Goal: Task Accomplishment & Management: Use online tool/utility

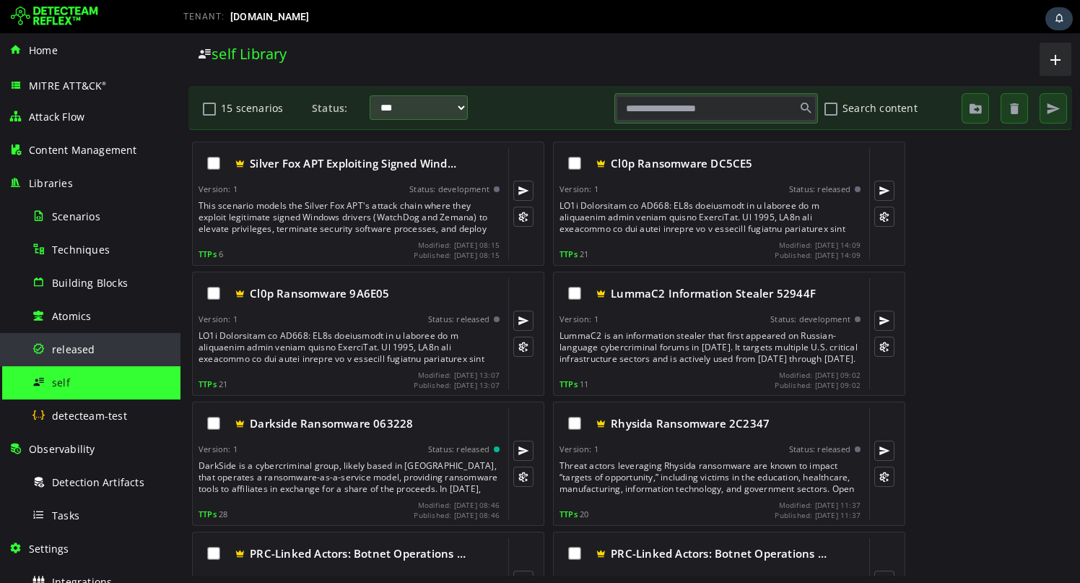
click at [92, 349] on span "released" at bounding box center [73, 349] width 43 height 14
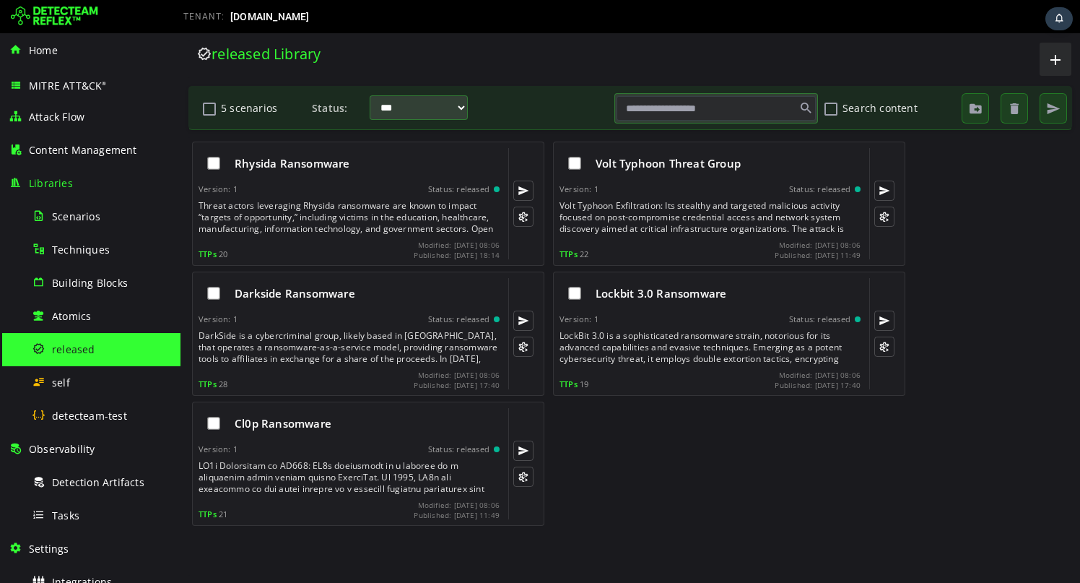
click at [639, 460] on div "Cl0p Ransomware Version: 1 Status: released TTPs 21 Modified: 2025-09-02 08:06 …" at bounding box center [630, 462] width 885 height 130
click at [207, 119] on button "5 scenarios" at bounding box center [209, 108] width 17 height 25
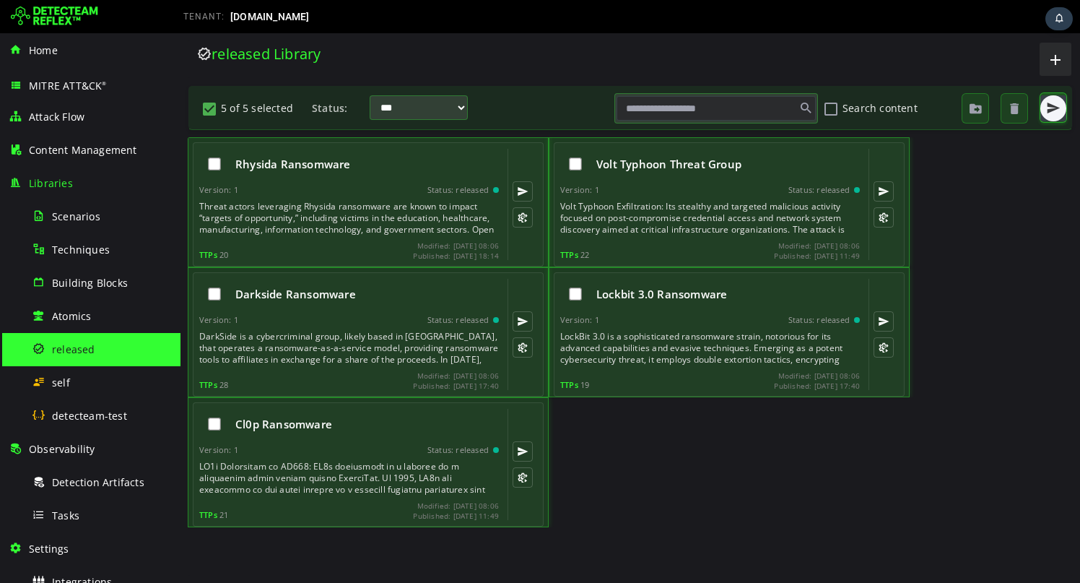
click at [1060, 109] on span "button" at bounding box center [1054, 108] width 14 height 14
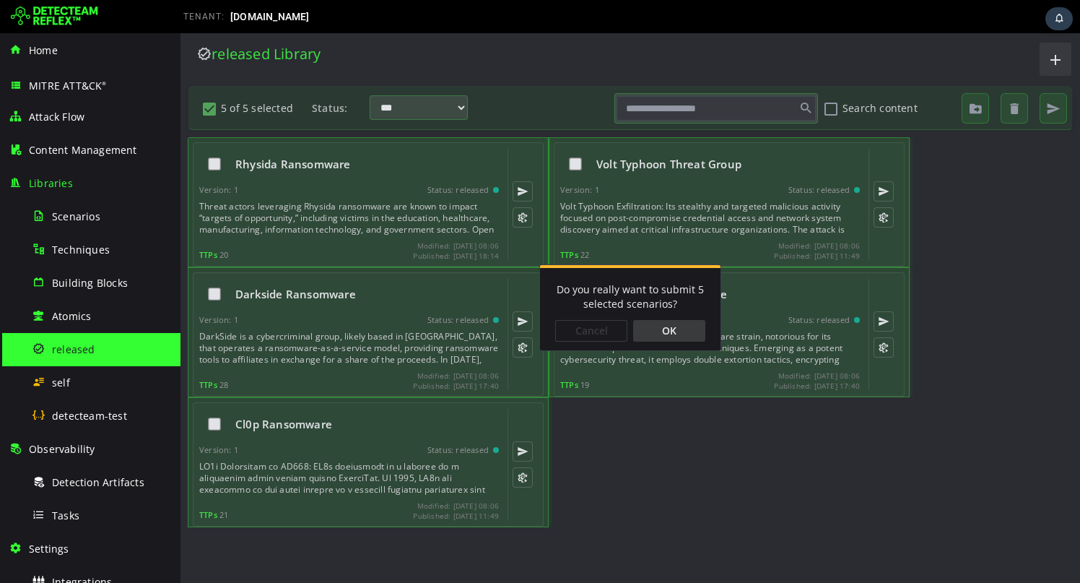
click at [659, 332] on div "OK" at bounding box center [669, 331] width 72 height 22
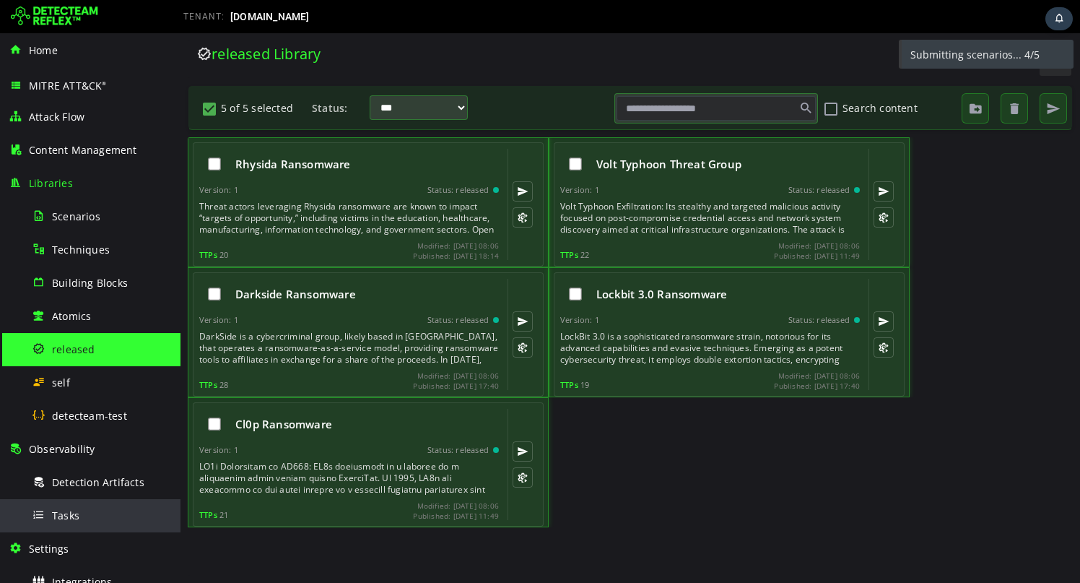
click at [79, 508] on div "Tasks" at bounding box center [102, 515] width 140 height 33
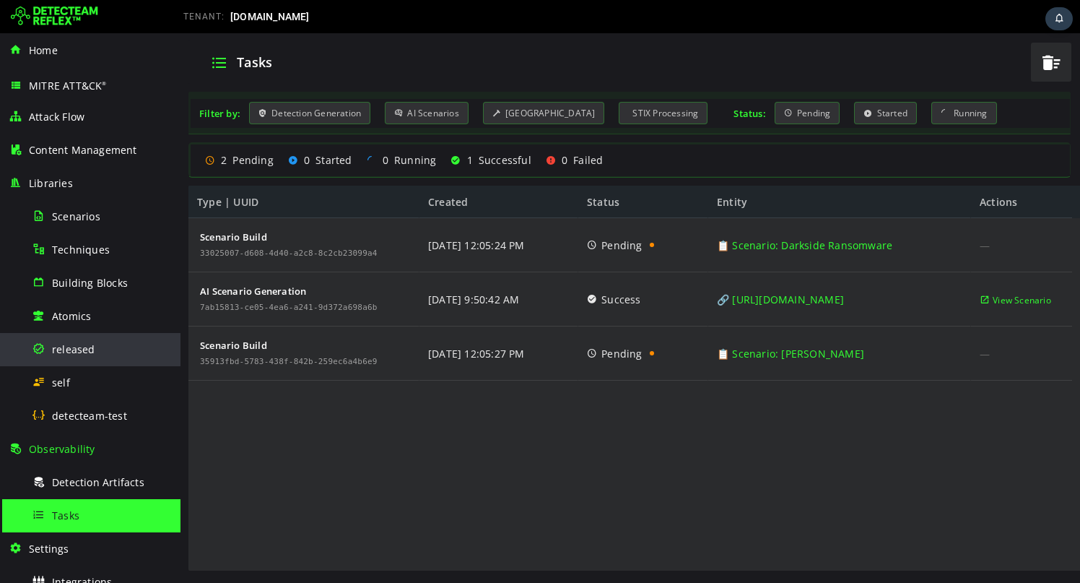
click at [99, 351] on div "released" at bounding box center [102, 349] width 140 height 33
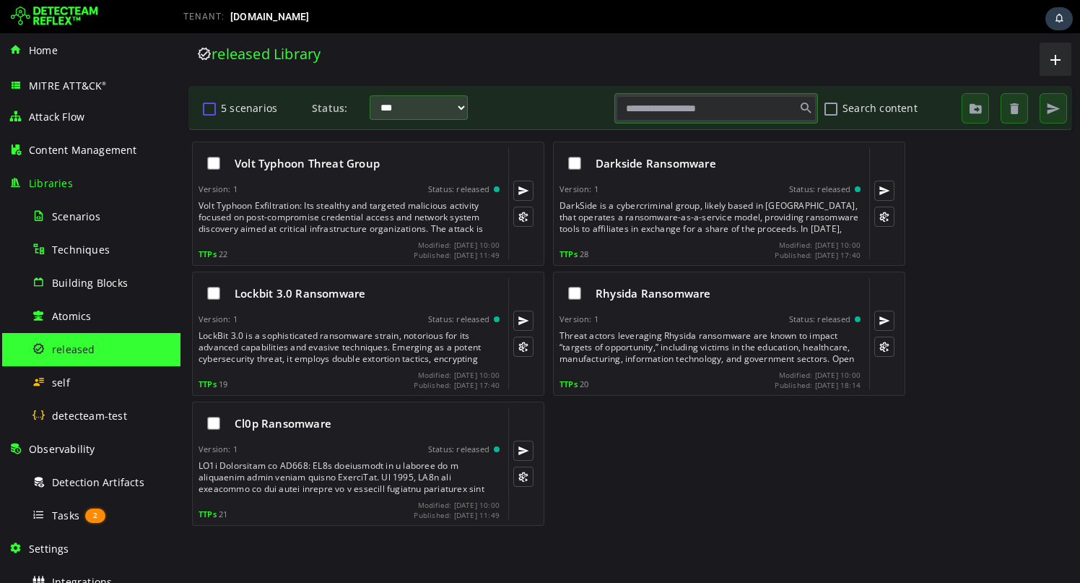
click at [207, 109] on button "5 scenarios" at bounding box center [209, 108] width 17 height 25
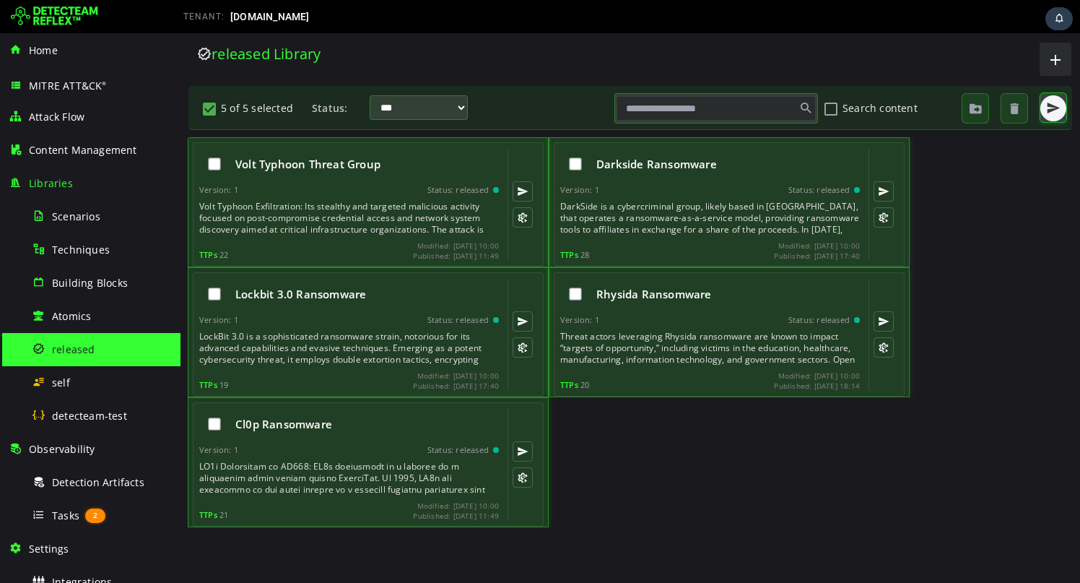
click at [1052, 116] on button "button" at bounding box center [1054, 108] width 26 height 26
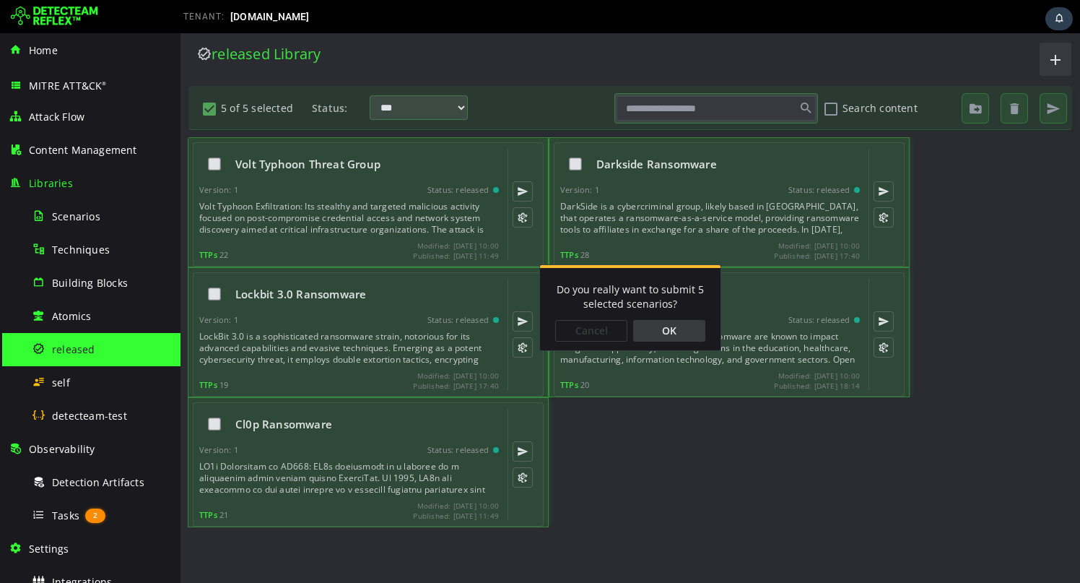
click at [680, 328] on div "OK" at bounding box center [669, 331] width 72 height 22
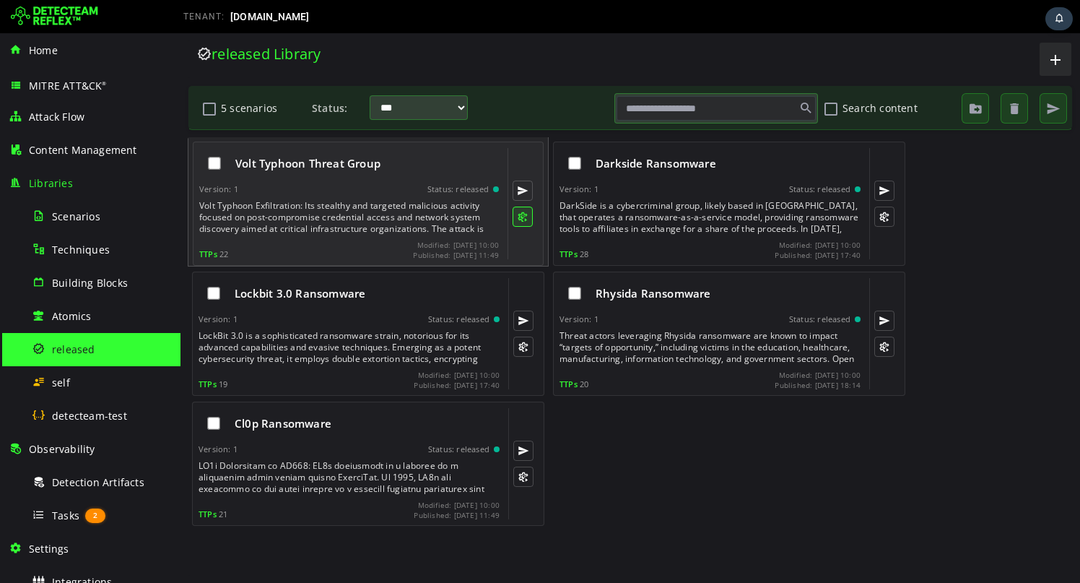
click at [519, 220] on button at bounding box center [523, 217] width 20 height 20
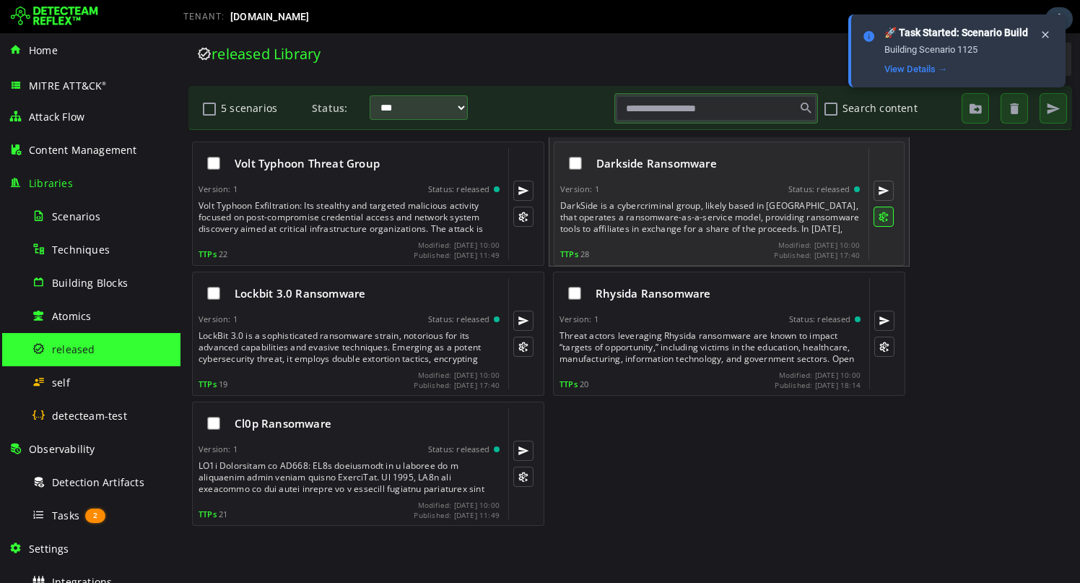
click at [883, 218] on button at bounding box center [884, 217] width 20 height 20
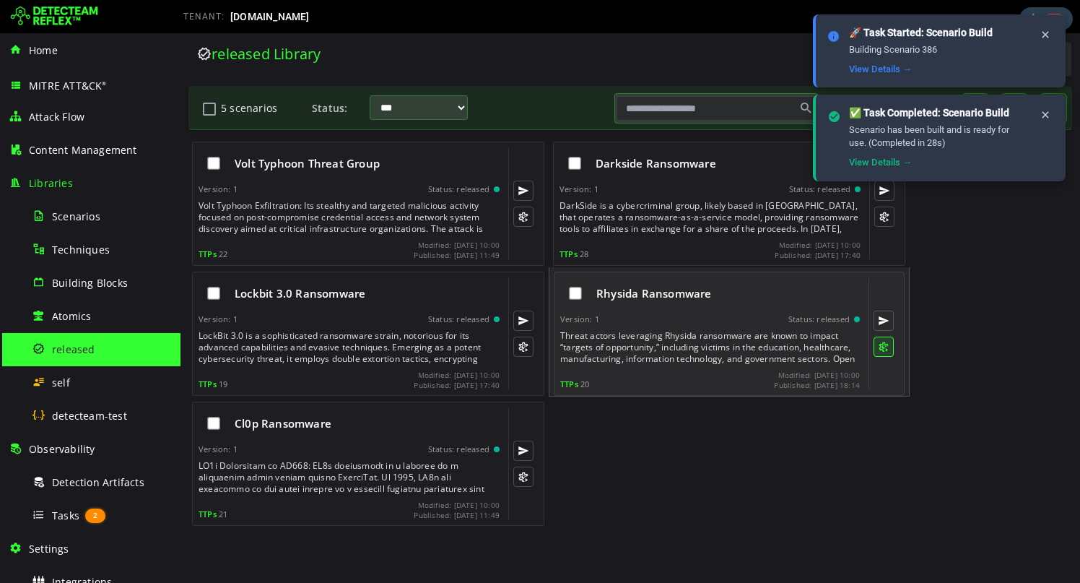
click at [881, 338] on button at bounding box center [884, 347] width 20 height 20
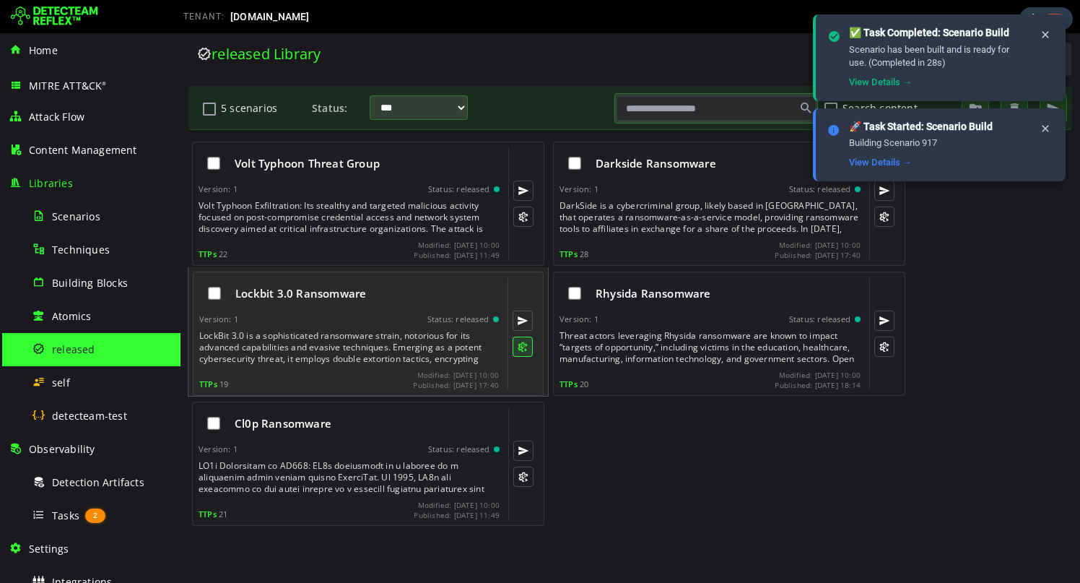
click at [524, 344] on button at bounding box center [523, 347] width 20 height 20
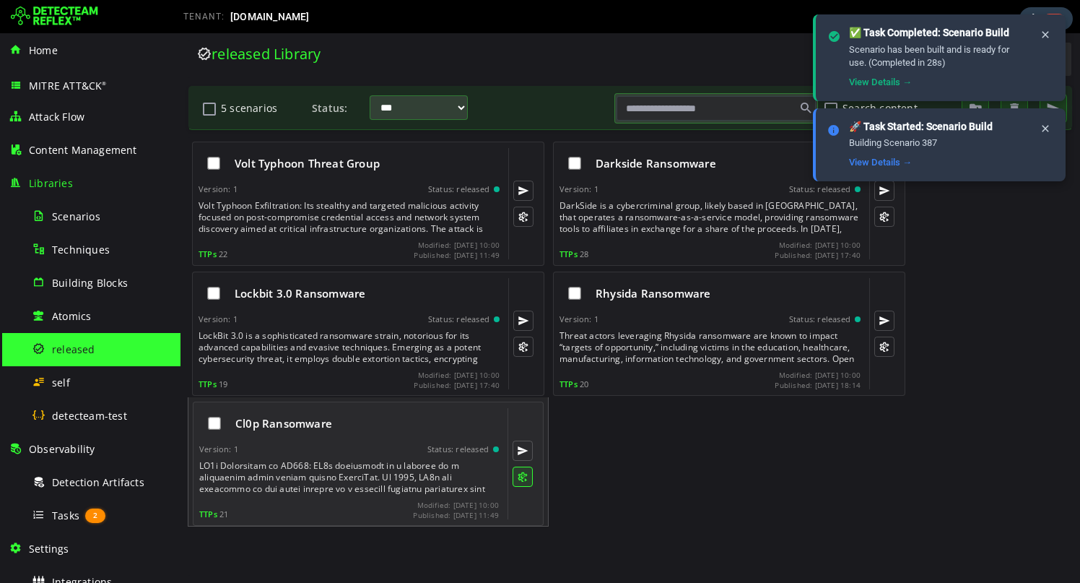
click at [523, 472] on button at bounding box center [523, 477] width 20 height 20
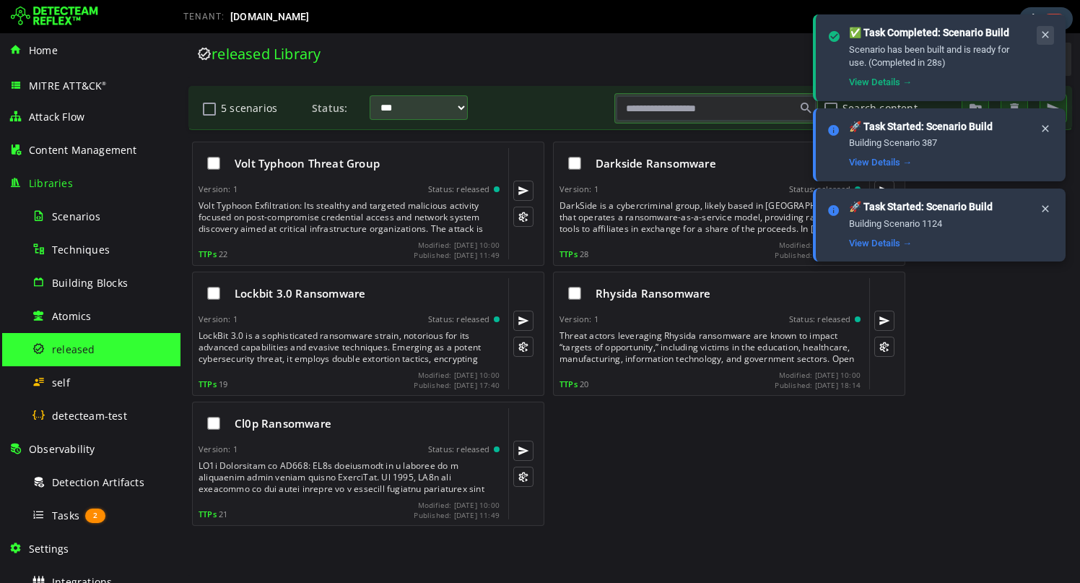
click at [1047, 32] on icon at bounding box center [1046, 35] width 12 height 12
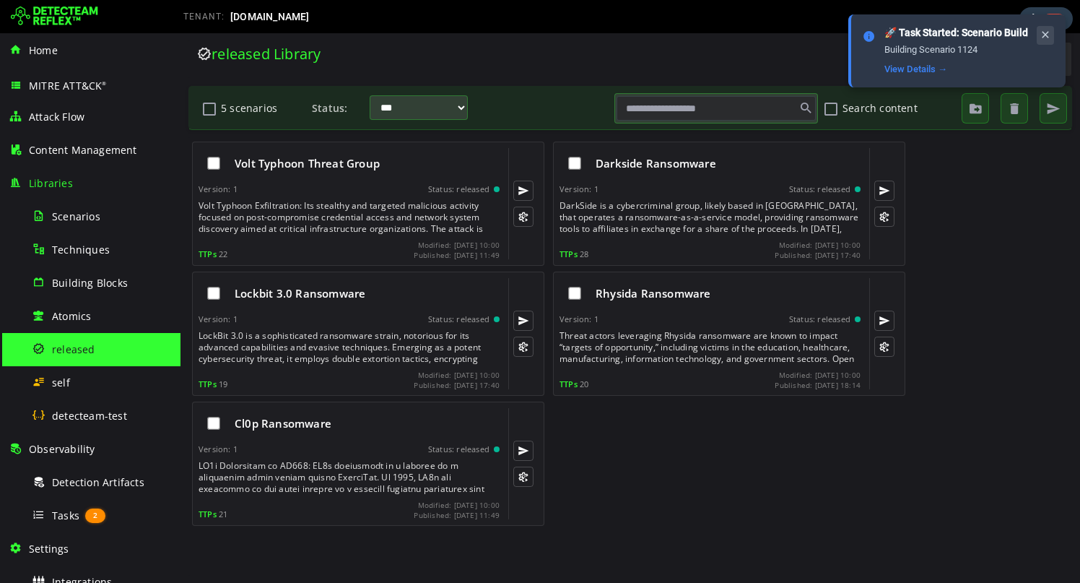
click at [1043, 34] on icon at bounding box center [1046, 35] width 12 height 12
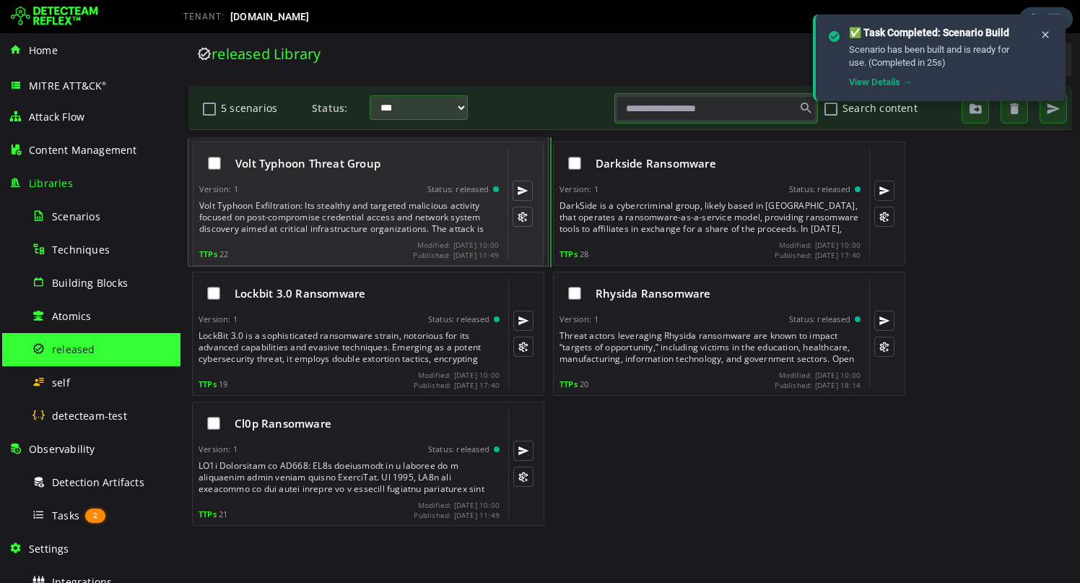
click at [350, 180] on div "Volt Typhoon Threat Group Version: 1 Status: released TTPs 22 Modified: [DATE] …" at bounding box center [349, 203] width 300 height 111
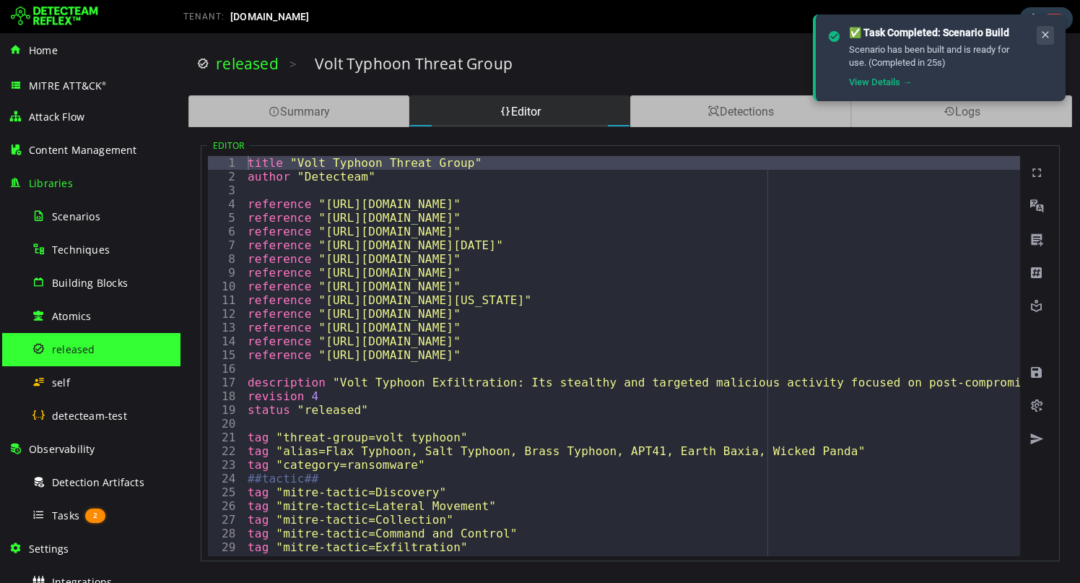
click at [1045, 37] on icon at bounding box center [1046, 35] width 12 height 12
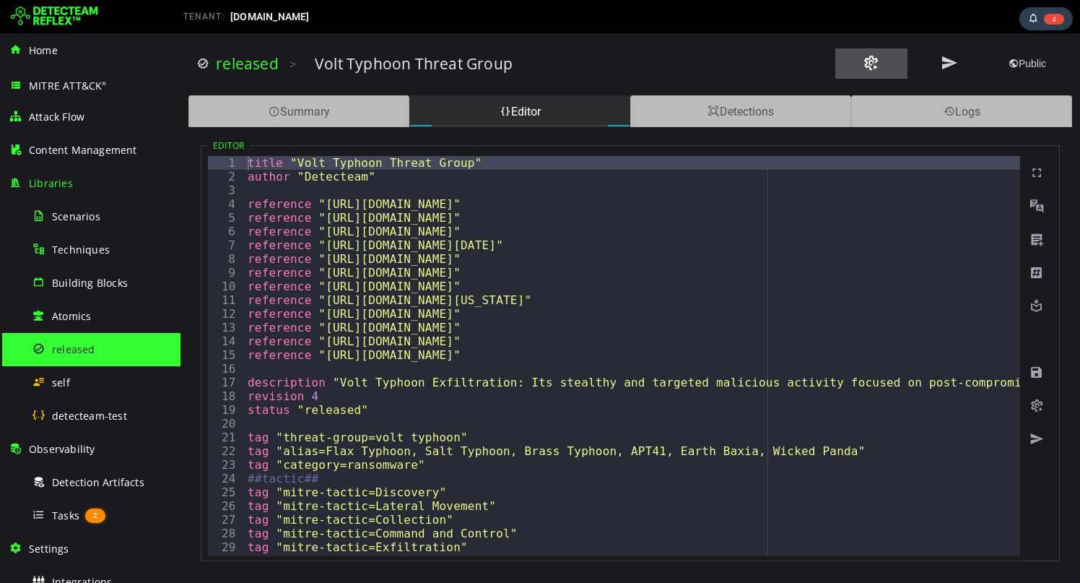
click at [880, 69] on button at bounding box center [872, 63] width 72 height 30
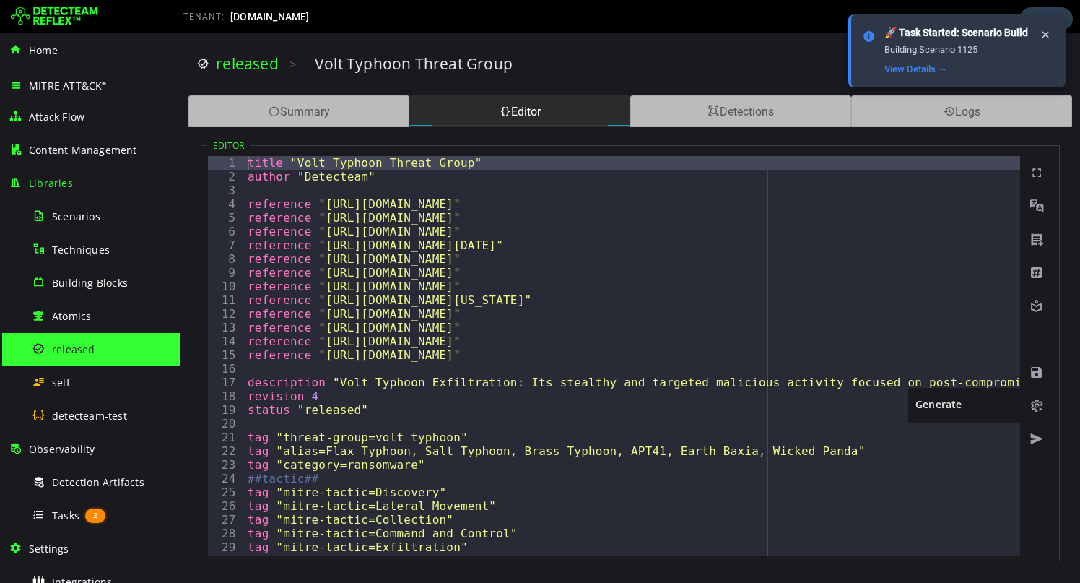
click at [1039, 407] on span at bounding box center [1037, 406] width 14 height 14
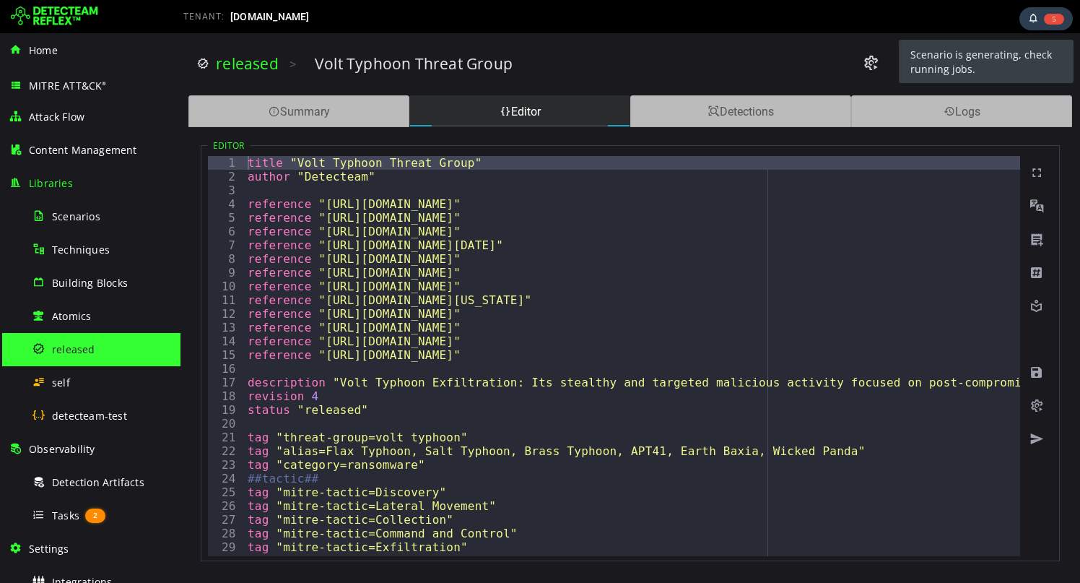
click at [117, 341] on div "released" at bounding box center [102, 349] width 140 height 33
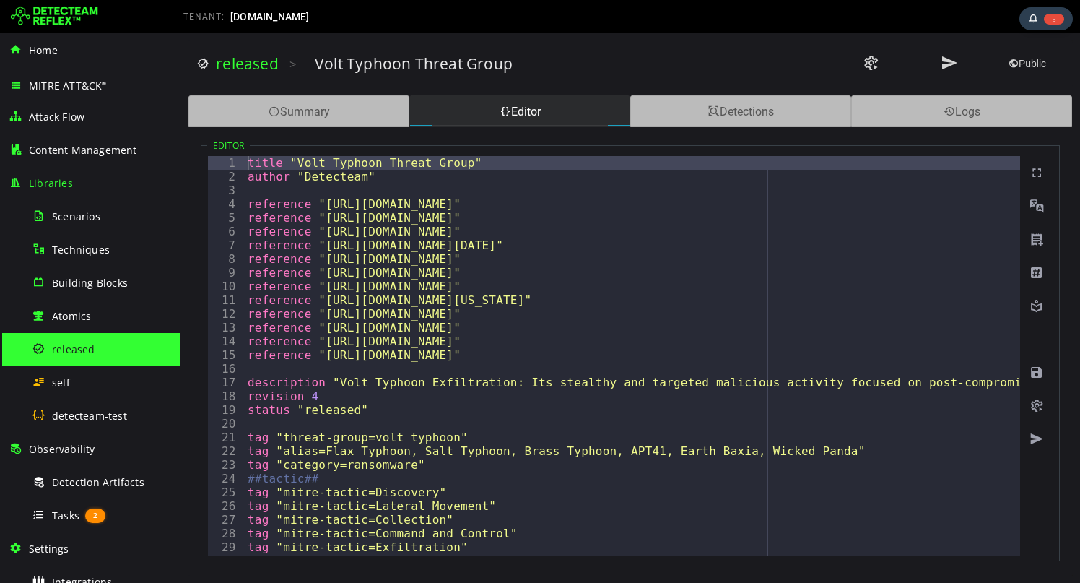
click at [81, 349] on span "released" at bounding box center [73, 349] width 43 height 14
click at [64, 358] on div "released" at bounding box center [102, 349] width 140 height 33
click at [56, 355] on span "released" at bounding box center [73, 349] width 43 height 14
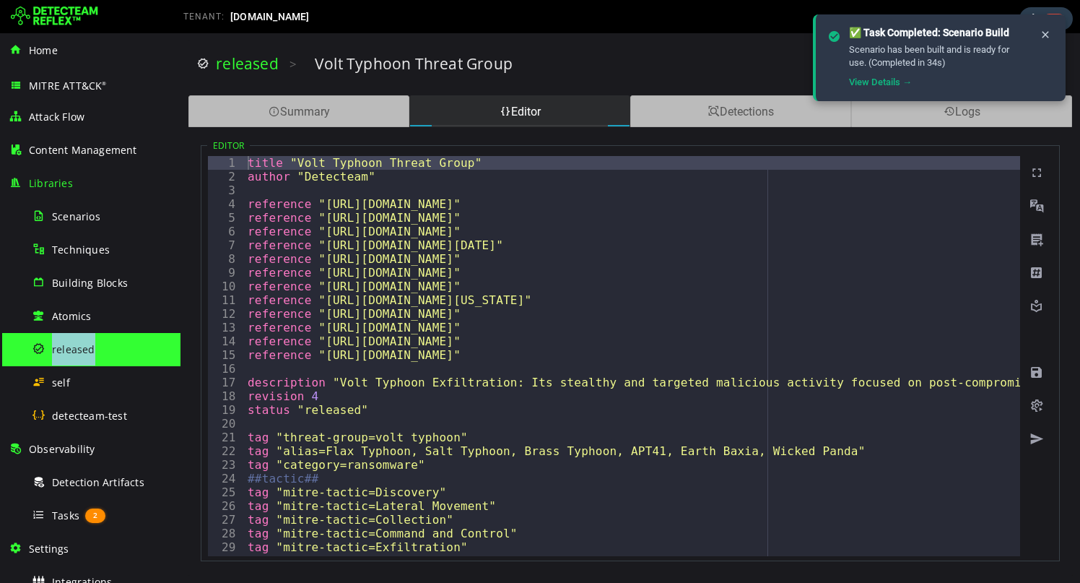
click at [56, 355] on span "released" at bounding box center [73, 349] width 43 height 14
click at [69, 356] on div "released" at bounding box center [102, 349] width 140 height 33
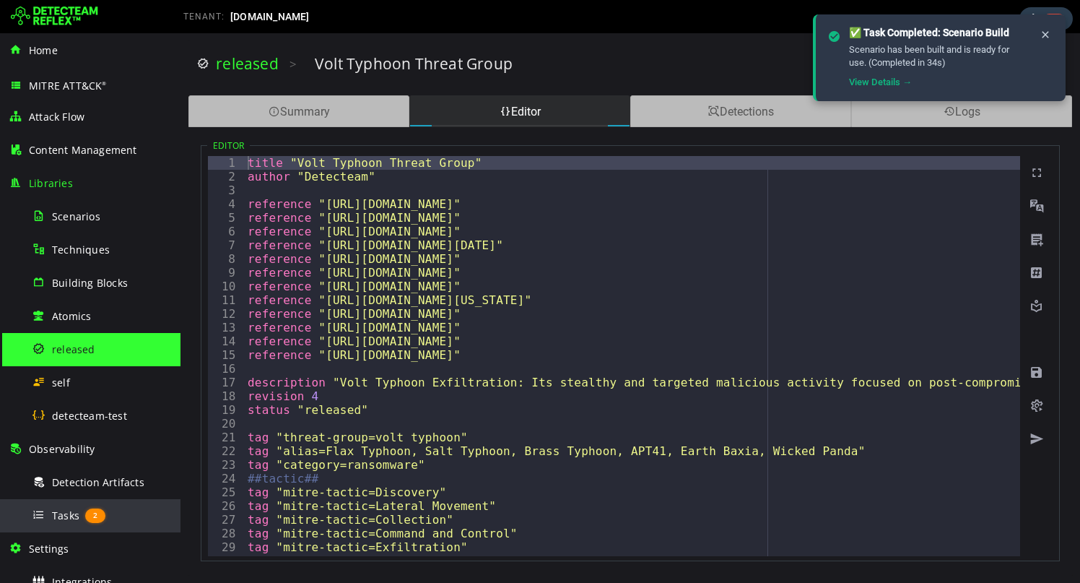
click at [71, 506] on div "Tasks 2" at bounding box center [102, 515] width 140 height 33
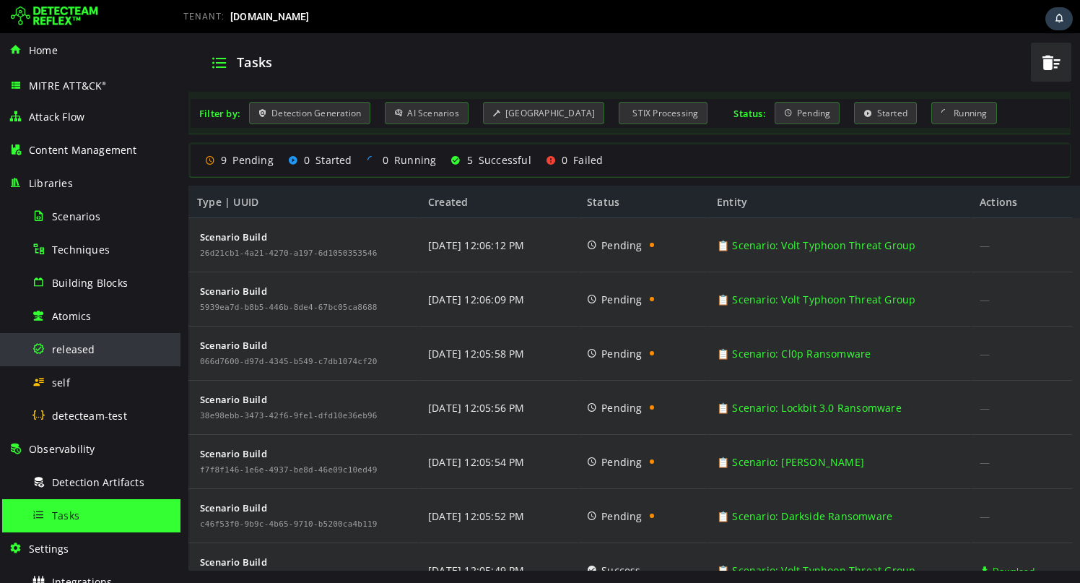
click at [61, 350] on span "released" at bounding box center [73, 349] width 43 height 14
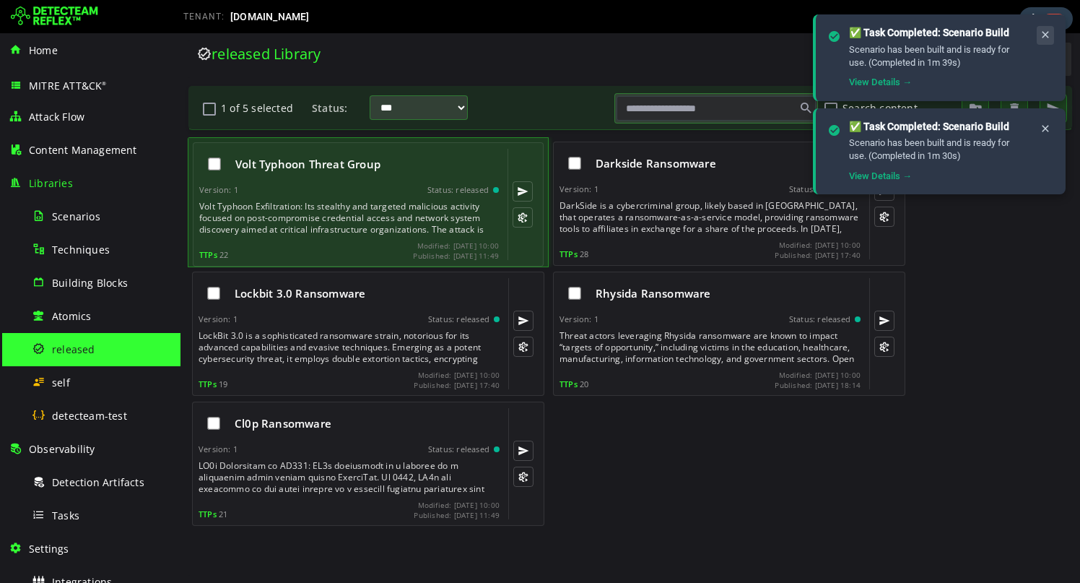
click at [1040, 40] on icon at bounding box center [1046, 35] width 12 height 12
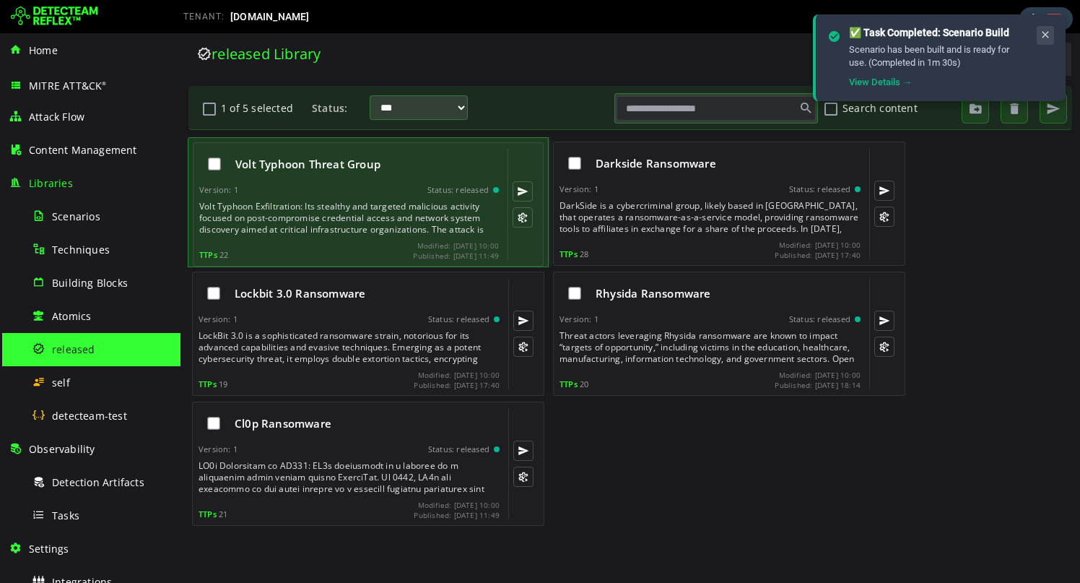
click at [1041, 38] on icon at bounding box center [1046, 35] width 12 height 12
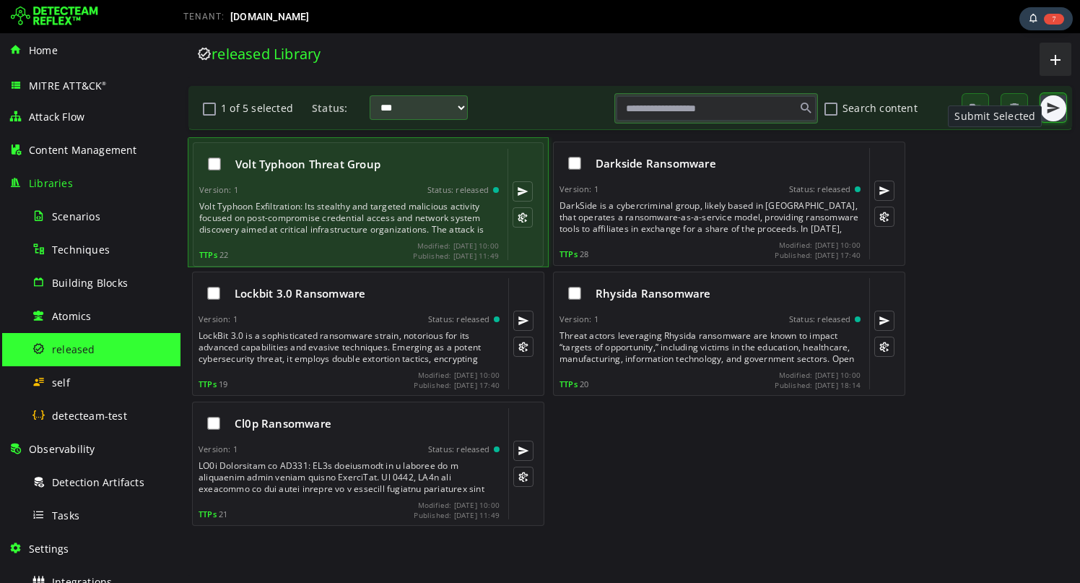
click at [1054, 105] on span "button" at bounding box center [1054, 108] width 14 height 14
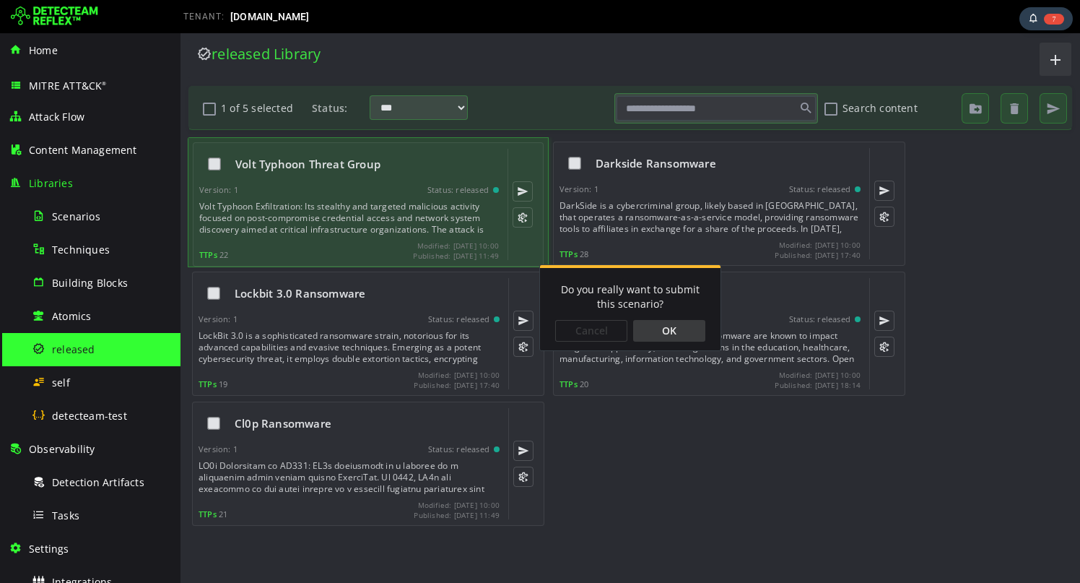
click at [691, 329] on div "OK" at bounding box center [669, 331] width 72 height 22
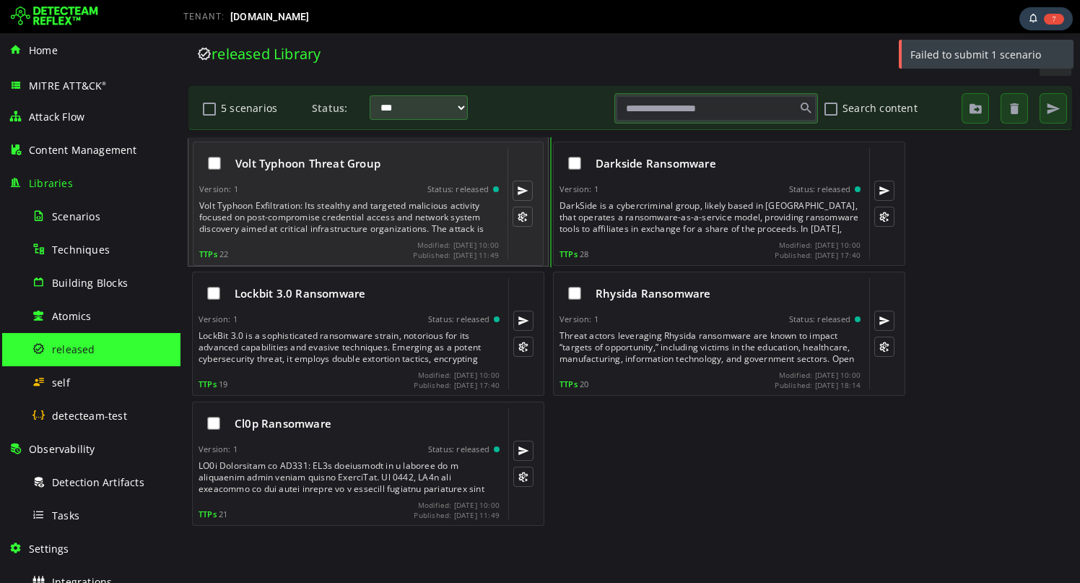
click at [329, 192] on div "Version: 1 Status: released" at bounding box center [349, 189] width 300 height 10
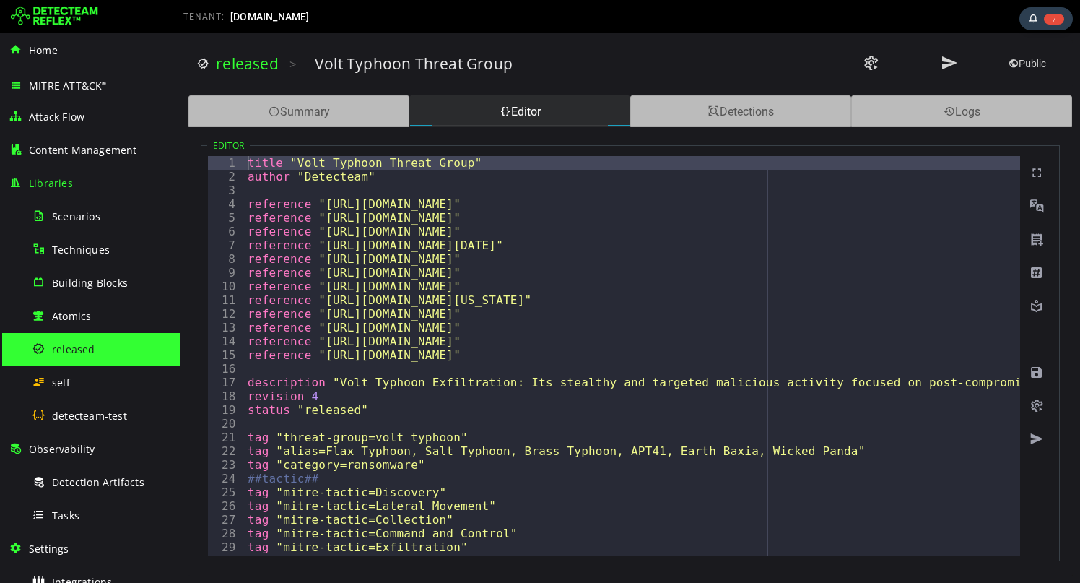
type textarea "**********"
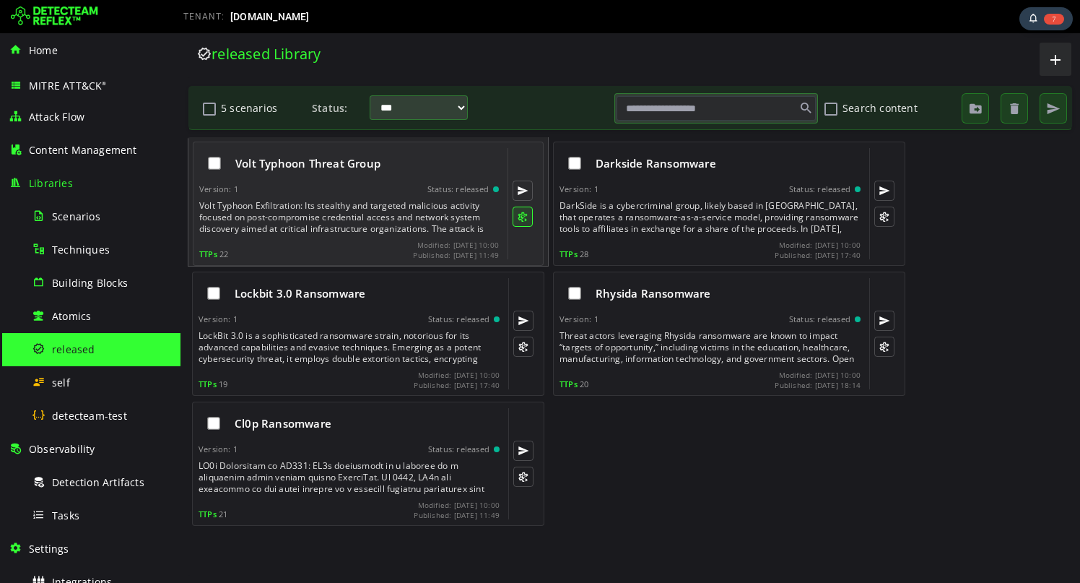
click at [524, 222] on button at bounding box center [523, 217] width 20 height 20
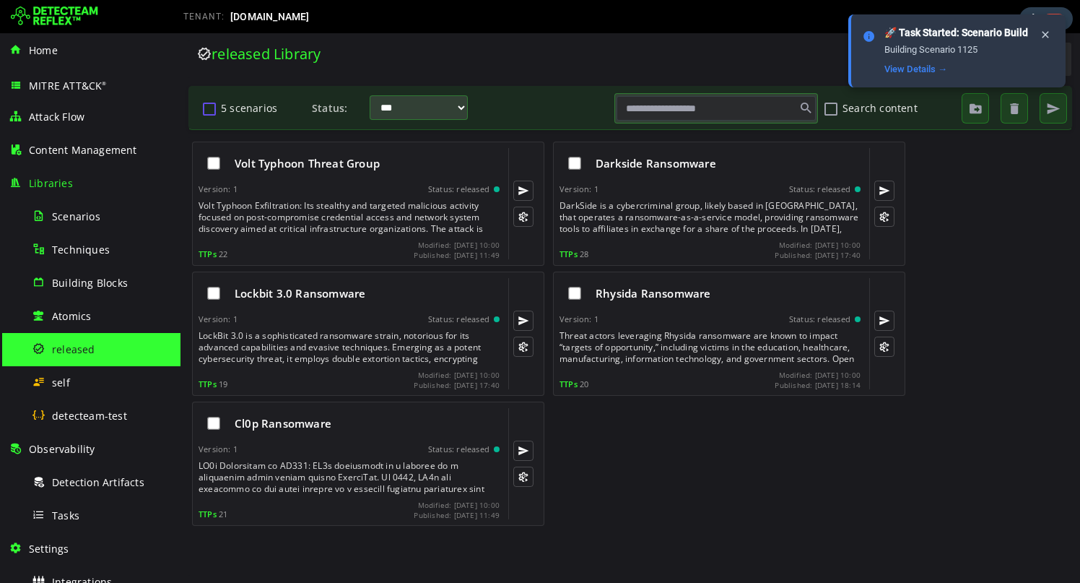
click at [207, 108] on button "5 scenarios" at bounding box center [209, 108] width 17 height 25
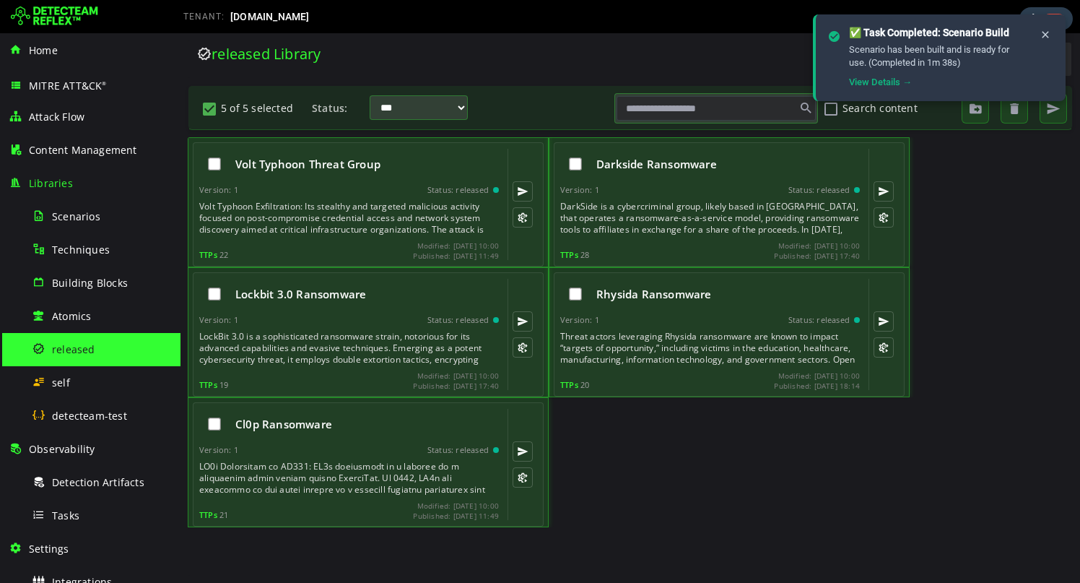
click at [207, 105] on button "5 of 5 selected" at bounding box center [209, 108] width 17 height 25
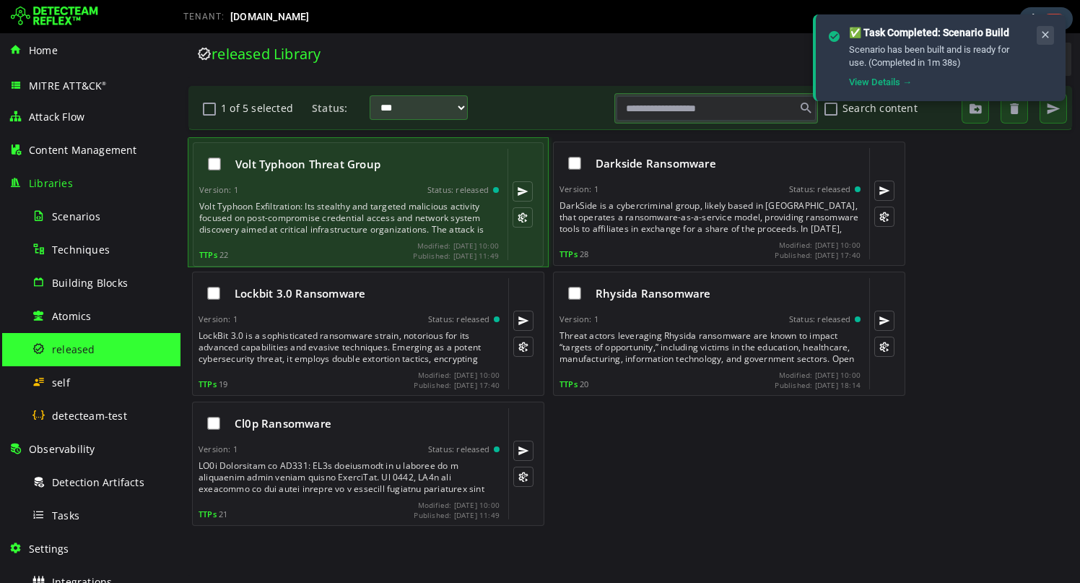
click at [1046, 30] on icon at bounding box center [1046, 35] width 12 height 12
click at [1049, 114] on span "button" at bounding box center [1054, 108] width 14 height 14
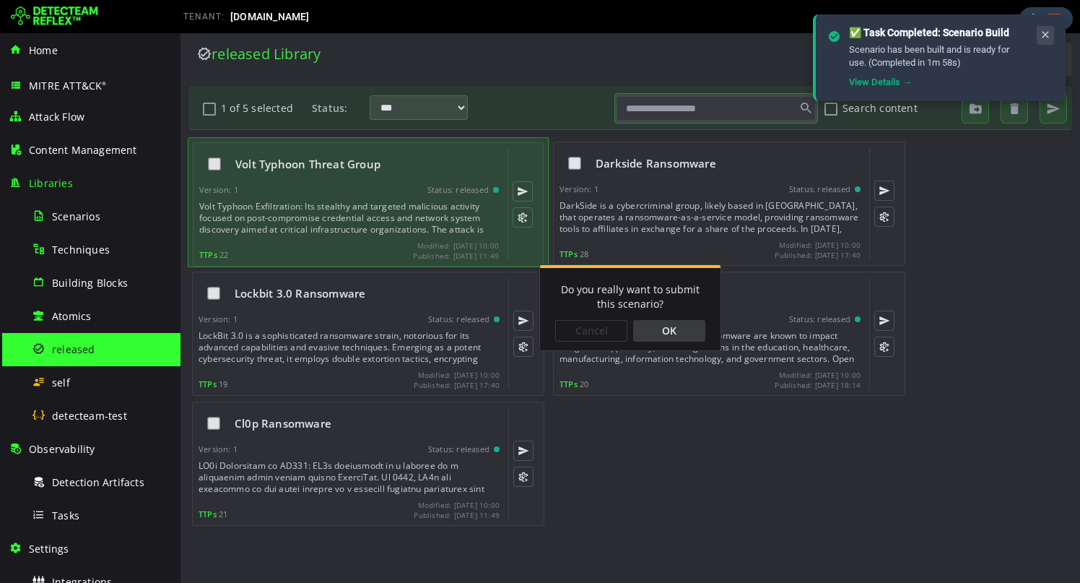
click at [1046, 37] on icon at bounding box center [1046, 35] width 12 height 12
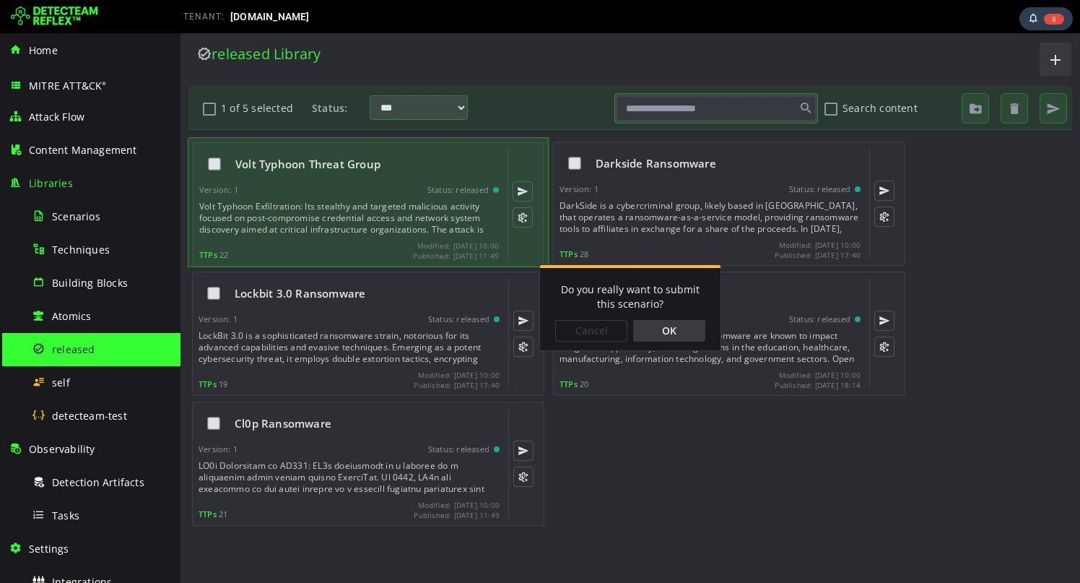
click at [677, 337] on div "OK" at bounding box center [669, 331] width 72 height 22
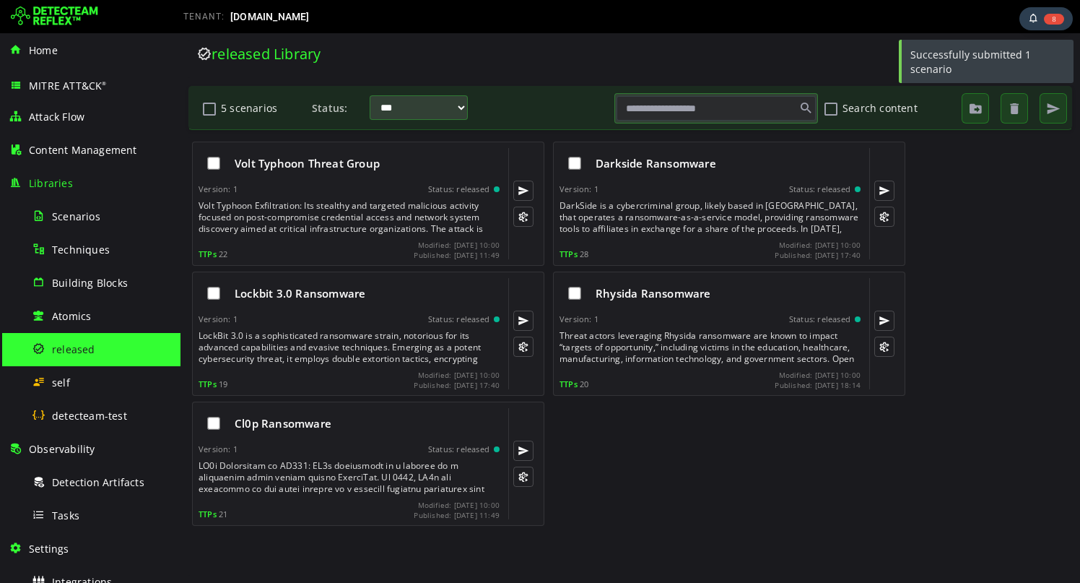
click at [612, 410] on div "Cl0p Ransomware Version: 1 Status: released TTPs 21 Modified: [DATE] 10:00 Publ…" at bounding box center [630, 462] width 885 height 130
click at [609, 464] on div "Cl0p Ransomware Version: 1 Status: released TTPs 21 Modified: [DATE] 10:00 Publ…" at bounding box center [630, 462] width 885 height 130
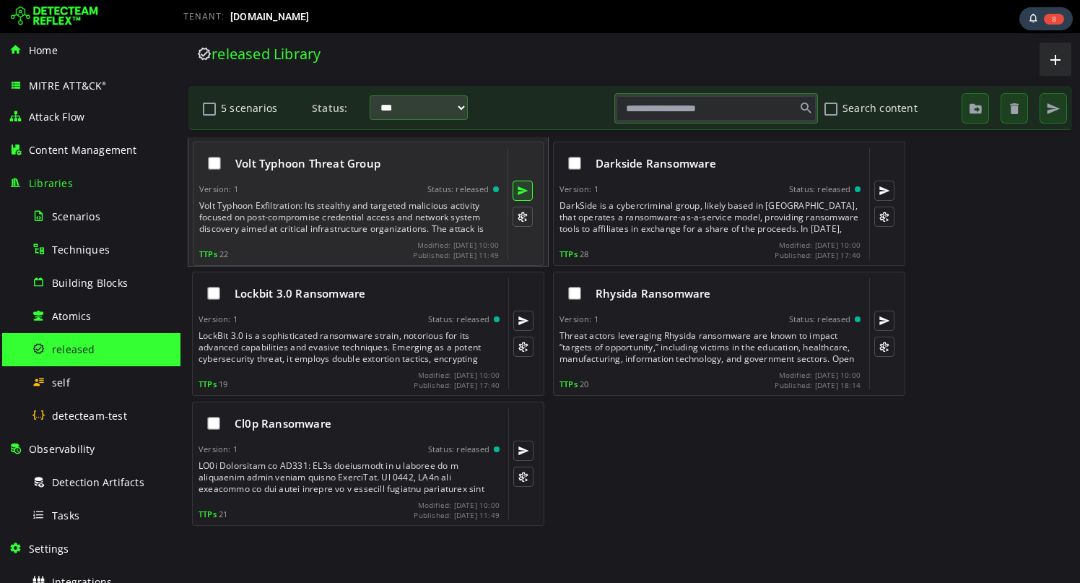
click at [523, 189] on button at bounding box center [523, 191] width 20 height 20
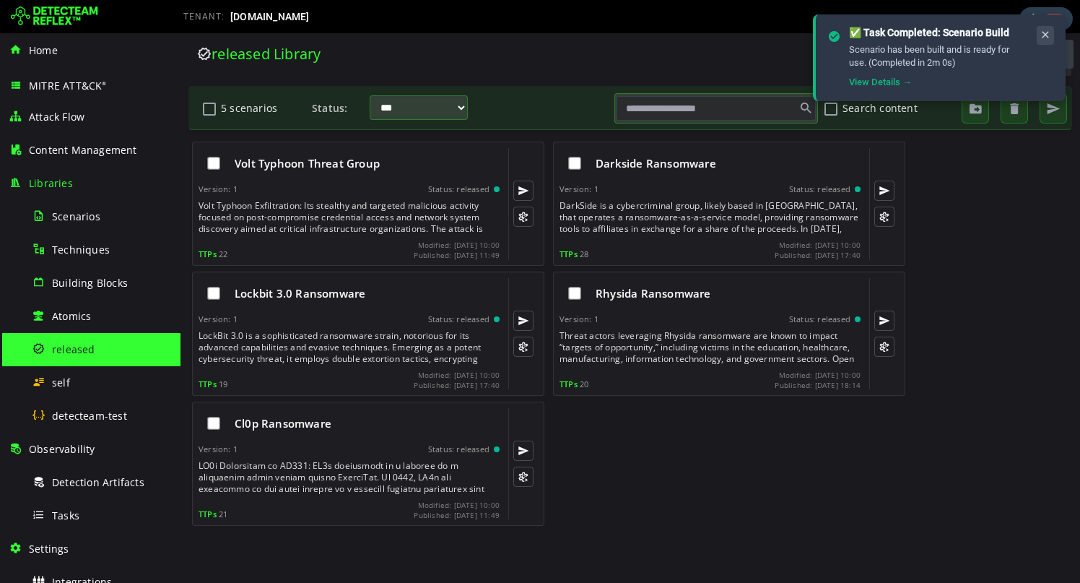
click at [1047, 33] on icon at bounding box center [1046, 35] width 12 height 12
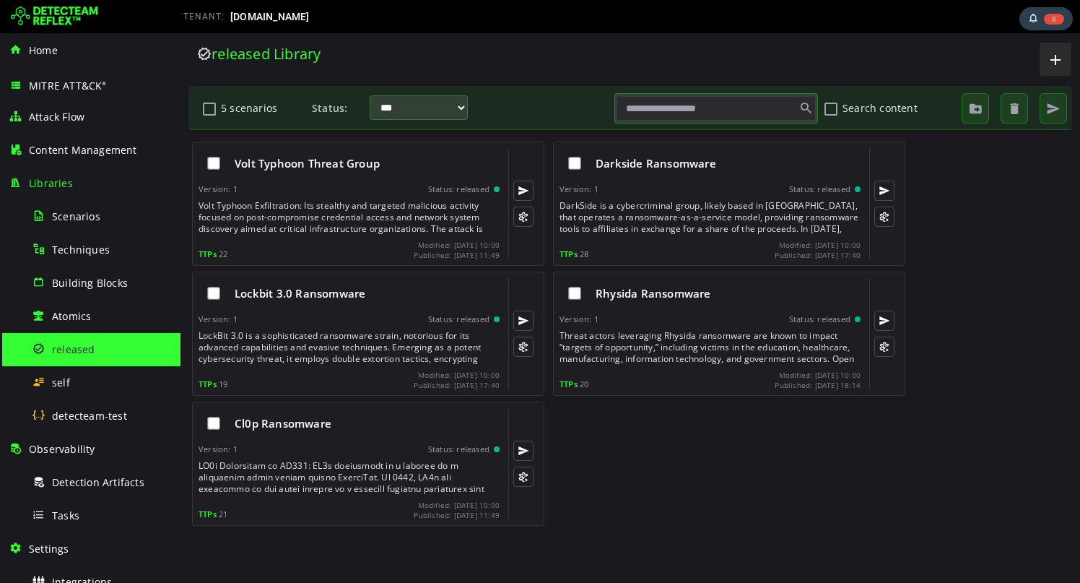
click at [980, 184] on div "Volt Typhoon Threat Group Version: 1 Status: released TTPs 22 Modified: [DATE] …" at bounding box center [630, 202] width 885 height 130
click at [83, 508] on div "Tasks" at bounding box center [102, 515] width 140 height 33
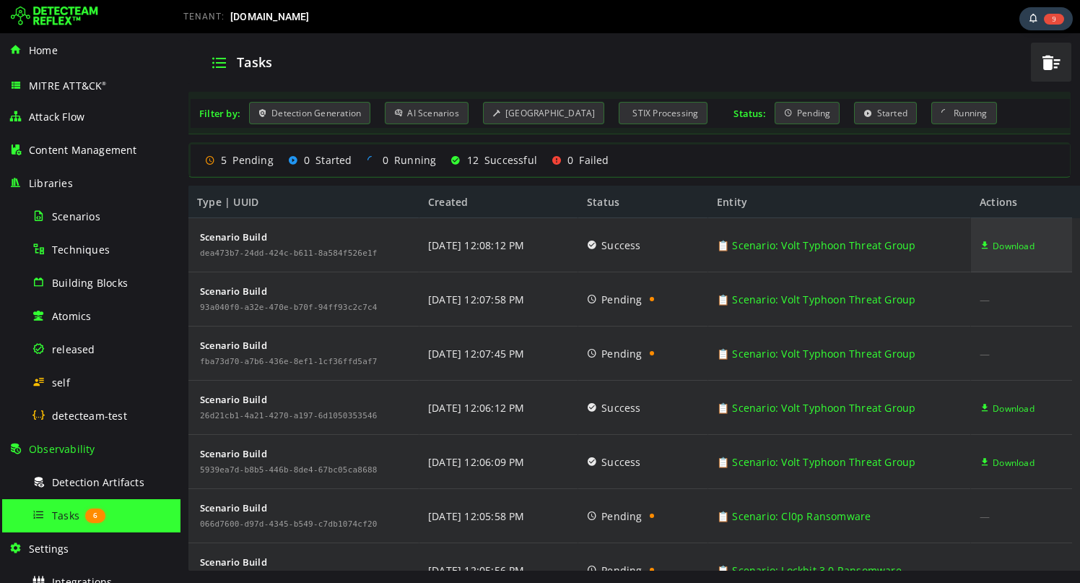
click at [1008, 250] on span "Download" at bounding box center [1014, 246] width 42 height 54
click at [1055, 64] on span "button" at bounding box center [1052, 63] width 22 height 30
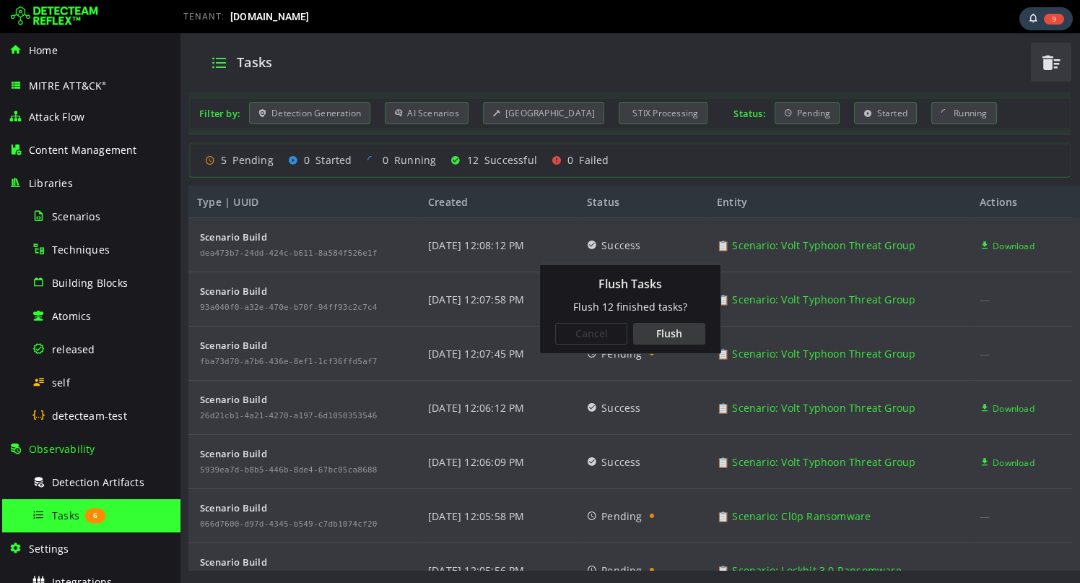
click at [684, 329] on div "Flush" at bounding box center [669, 334] width 72 height 22
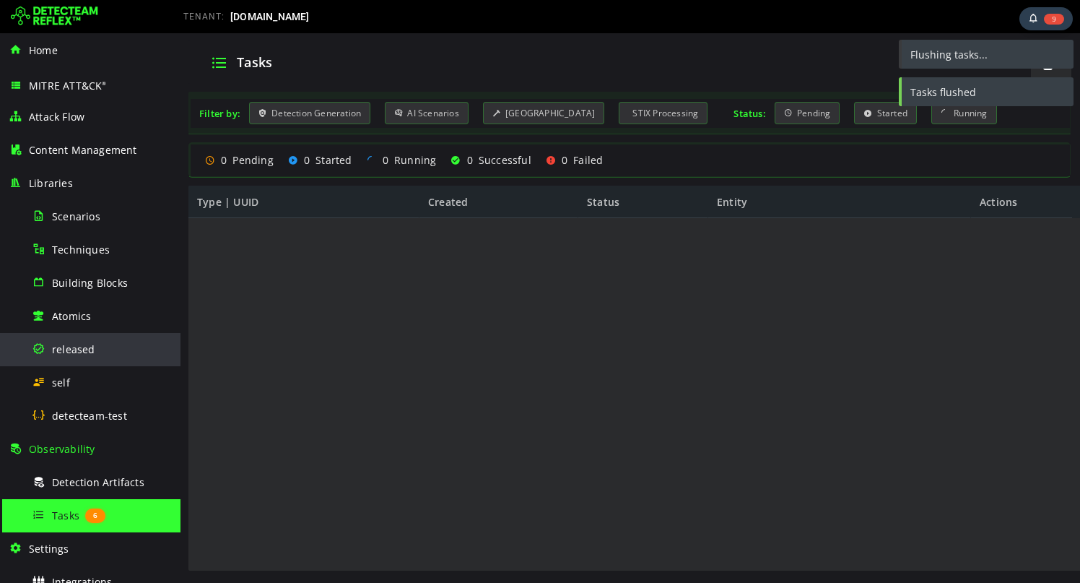
click at [106, 347] on div "released" at bounding box center [102, 349] width 140 height 33
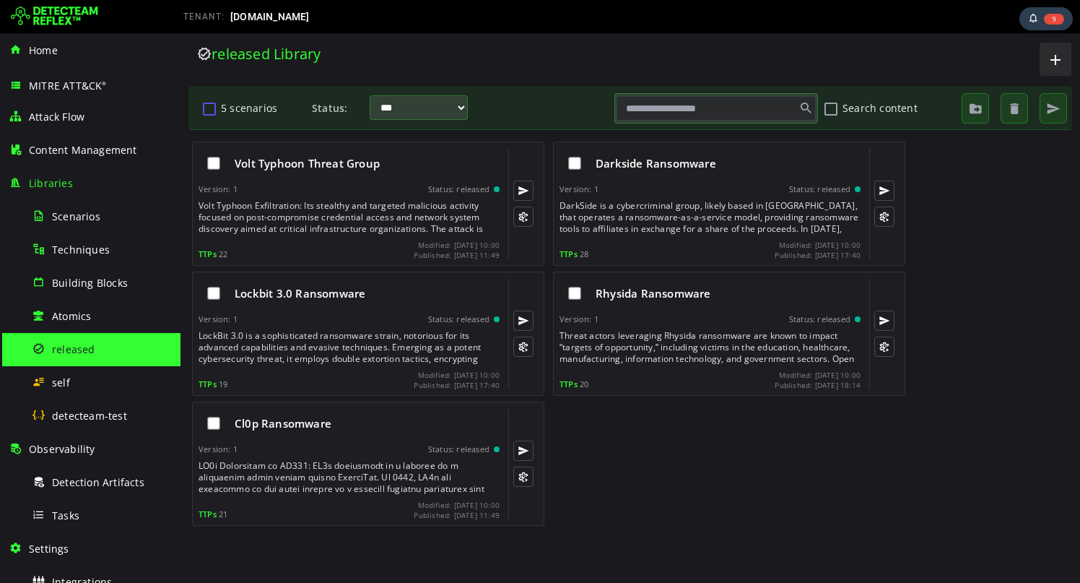
click at [207, 119] on button "5 scenarios" at bounding box center [209, 108] width 17 height 25
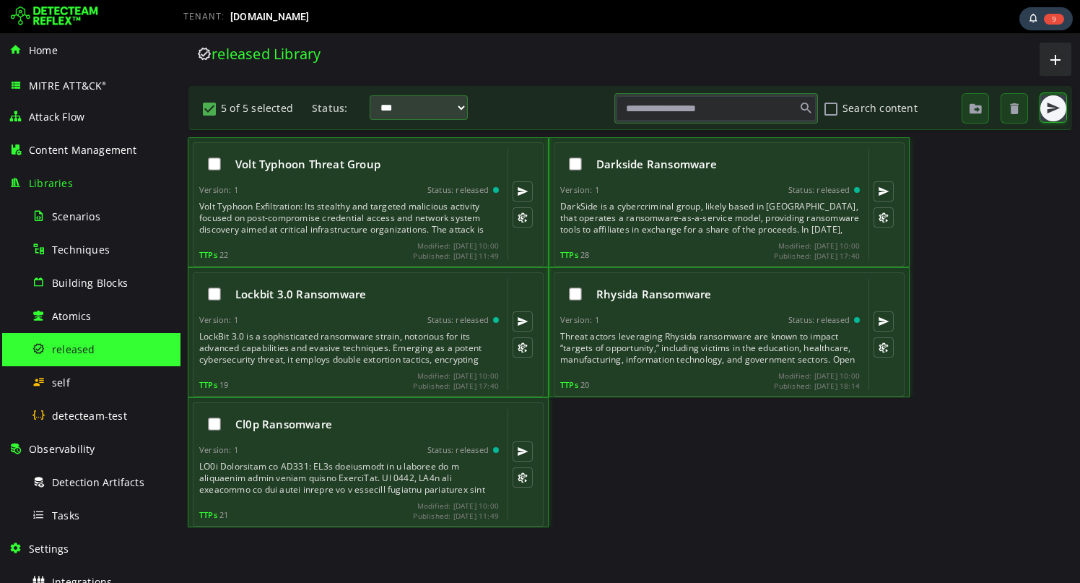
click at [1056, 113] on span "button" at bounding box center [1054, 108] width 14 height 14
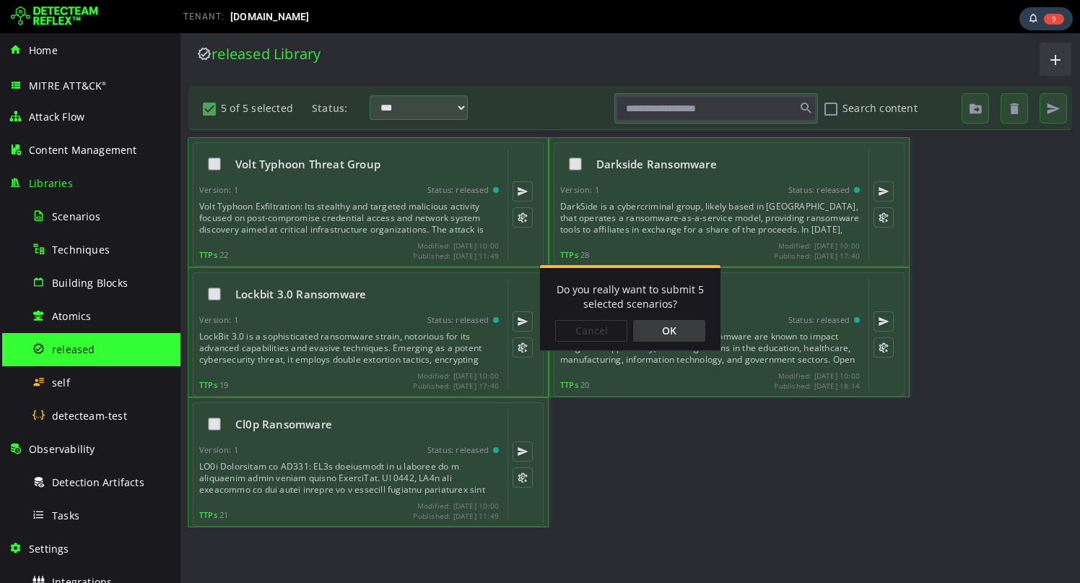
click at [685, 324] on div "OK" at bounding box center [669, 331] width 72 height 22
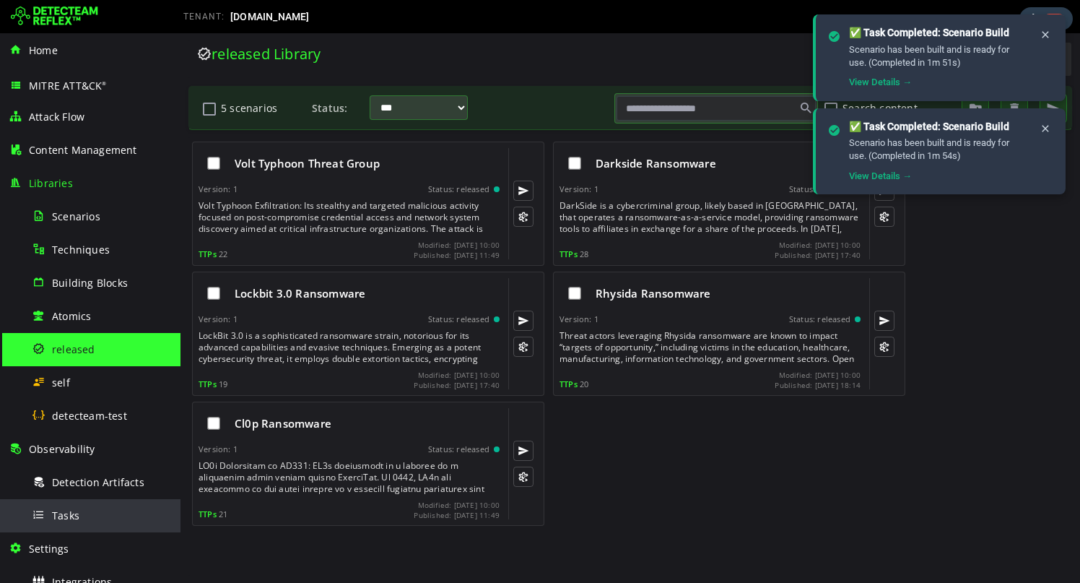
click at [67, 501] on div "Tasks" at bounding box center [102, 515] width 140 height 33
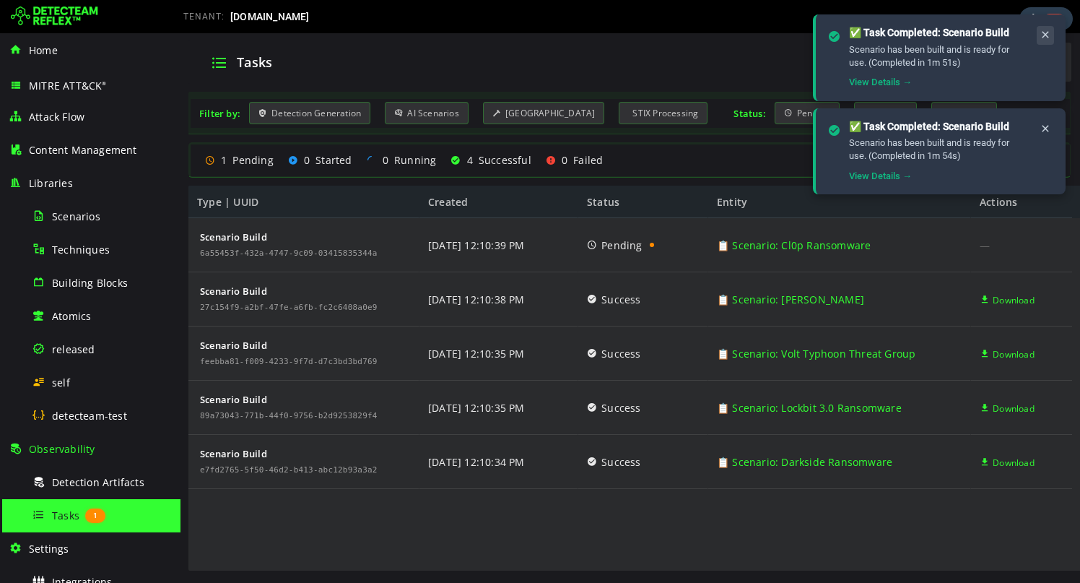
click at [1047, 35] on icon at bounding box center [1046, 35] width 12 height 12
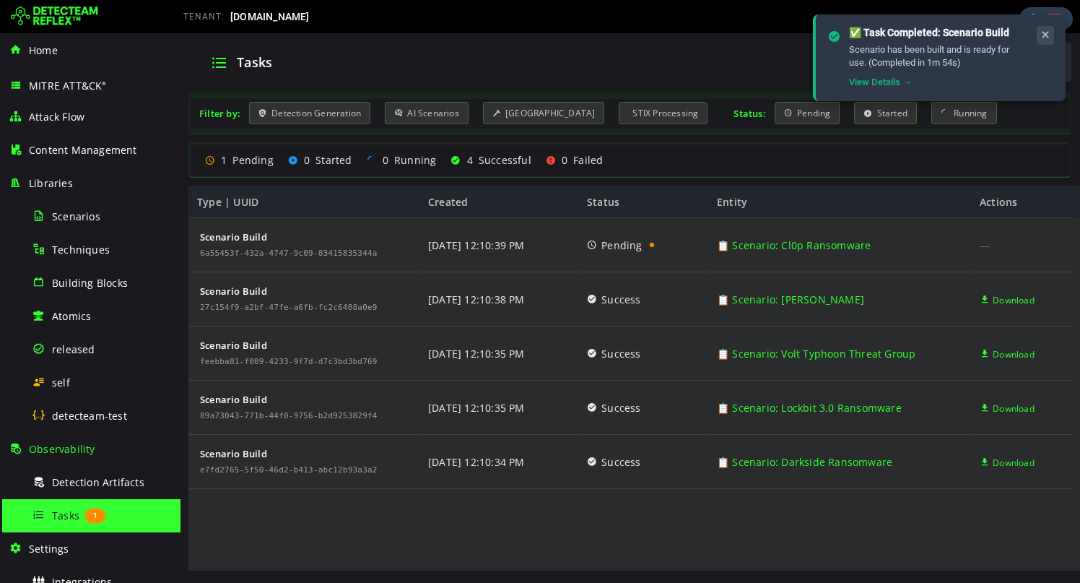
click at [1047, 35] on icon at bounding box center [1046, 35] width 12 height 12
